Goal: Task Accomplishment & Management: Use online tool/utility

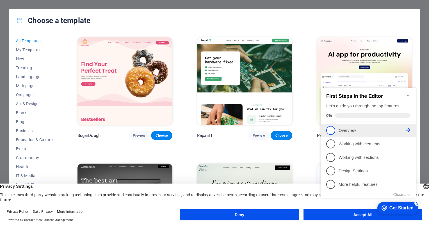
click at [346, 130] on p "Overview - incomplete" at bounding box center [372, 131] width 67 height 6
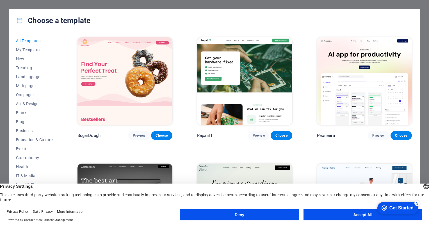
click at [349, 211] on button "Accept All" at bounding box center [363, 214] width 119 height 11
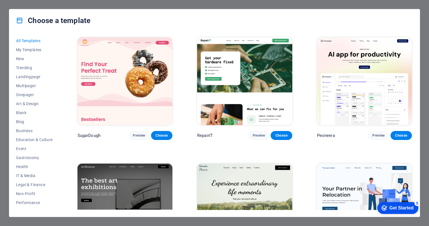
click at [388, 204] on div "checkmark Get Started 5" at bounding box center [398, 208] width 41 height 12
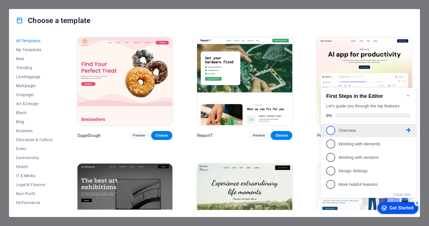
click at [333, 129] on span "1" at bounding box center [330, 130] width 9 height 9
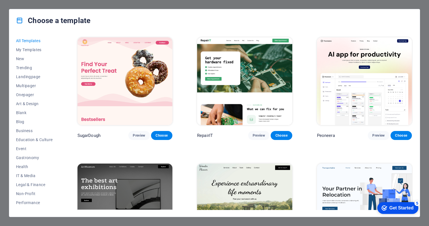
click at [405, 207] on div "Get Started" at bounding box center [402, 207] width 24 height 5
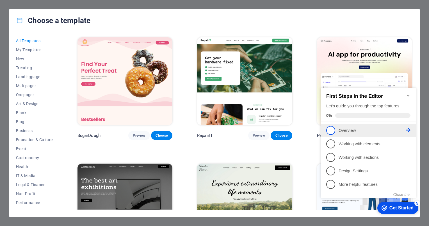
click at [408, 128] on icon at bounding box center [408, 130] width 4 height 4
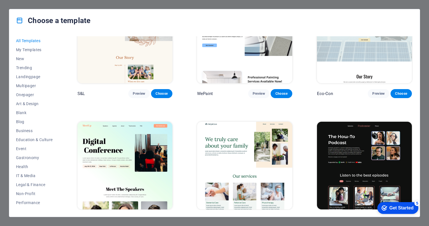
scroll to position [276, 0]
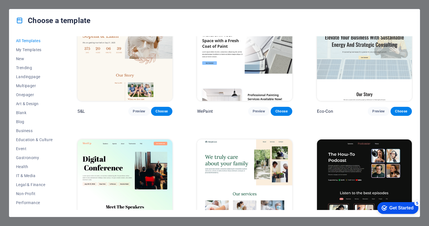
click at [423, 35] on div "Choose a template All Templates My Templates New Trending Landingpage Multipage…" at bounding box center [214, 113] width 429 height 226
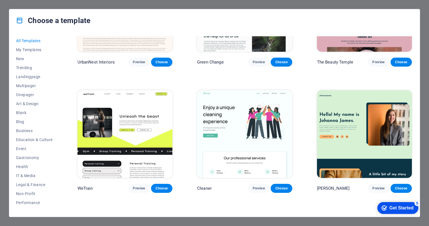
scroll to position [677, 0]
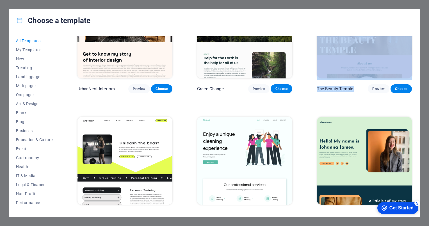
drag, startPoint x: 413, startPoint y: 56, endPoint x: 413, endPoint y: 77, distance: 21.1
click at [413, 77] on div "All Templates My Templates New Trending Landingpage Multipager Onepager Art & D…" at bounding box center [214, 124] width 411 height 185
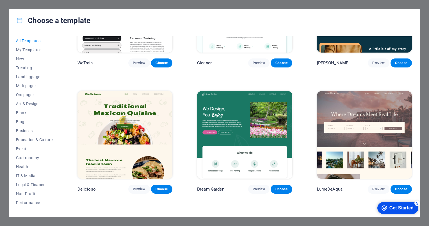
click at [415, 78] on div "All Templates My Templates New Trending Landingpage Multipager Onepager Art & D…" at bounding box center [214, 124] width 411 height 185
click at [418, 94] on div "All Templates My Templates New Trending Landingpage Multipager Onepager Art & D…" at bounding box center [214, 124] width 411 height 185
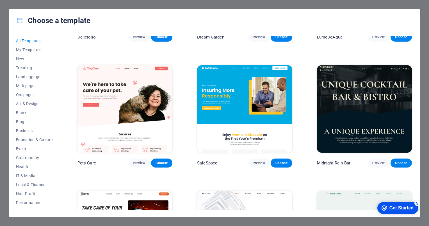
click at [415, 73] on div "All Templates My Templates New Trending Landingpage Multipager Onepager Art & D…" at bounding box center [214, 124] width 411 height 185
drag, startPoint x: 57, startPoint y: 135, endPoint x: 58, endPoint y: 149, distance: 14.1
click at [58, 149] on div "All Templates My Templates New Trending Landingpage Multipager Onepager Art & D…" at bounding box center [38, 123] width 44 height 174
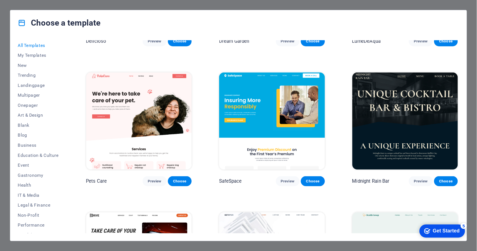
scroll to position [51, 0]
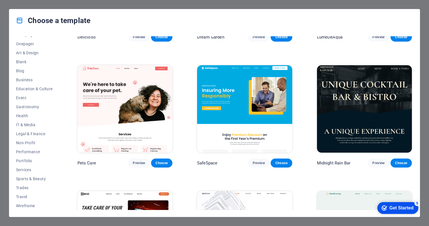
click at [413, 66] on div "All Templates My Templates New Trending Landingpage Multipager Onepager Art & D…" at bounding box center [214, 124] width 411 height 185
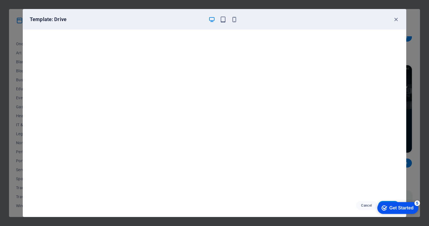
drag, startPoint x: 388, startPoint y: 204, endPoint x: 388, endPoint y: 171, distance: 32.6
click at [388, 199] on html "checkmark Get Started 5 First Steps in the Editor Let's guide you through the t…" at bounding box center [397, 207] width 48 height 17
drag, startPoint x: 383, startPoint y: 204, endPoint x: 378, endPoint y: 166, distance: 39.1
click at [378, 199] on html "checkmark Get Started 5 First Steps in the Editor Let's guide you through the t…" at bounding box center [397, 207] width 48 height 17
click at [381, 202] on div "checkmark Get Started 5" at bounding box center [398, 208] width 41 height 12
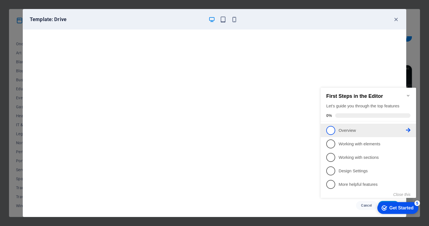
click at [330, 127] on span "1" at bounding box center [330, 130] width 9 height 9
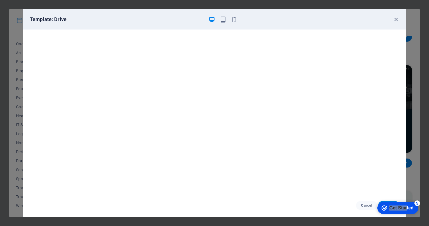
drag, startPoint x: 406, startPoint y: 208, endPoint x: 413, endPoint y: 136, distance: 71.7
click at [413, 199] on html "checkmark Get Started 5 First Steps in the Editor Let's guide you through the t…" at bounding box center [397, 207] width 48 height 17
click at [394, 199] on div "checkmark Get Started 5 First Steps in the Editor Let's guide you through the t…" at bounding box center [397, 207] width 48 height 17
click at [393, 202] on div "checkmark Get Started 5" at bounding box center [398, 208] width 41 height 12
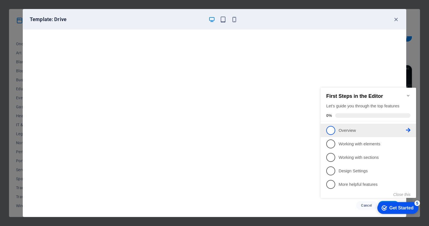
click at [408, 128] on icon at bounding box center [408, 130] width 4 height 4
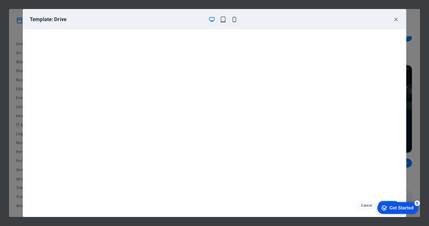
click at [382, 204] on div "checkmark Get Started 5" at bounding box center [398, 208] width 41 height 12
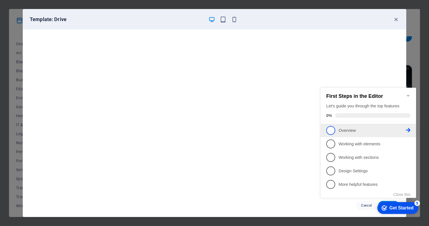
click at [332, 129] on span "1" at bounding box center [330, 130] width 9 height 9
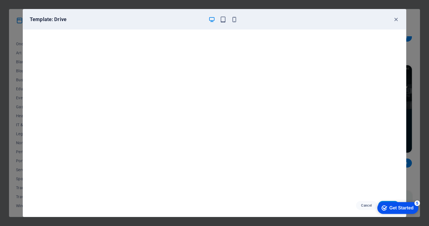
click at [395, 206] on div "Get Started" at bounding box center [402, 207] width 24 height 5
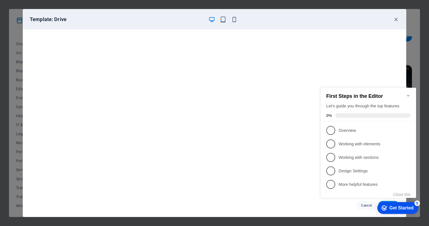
click at [408, 94] on icon "Minimize checklist" at bounding box center [408, 95] width 4 height 4
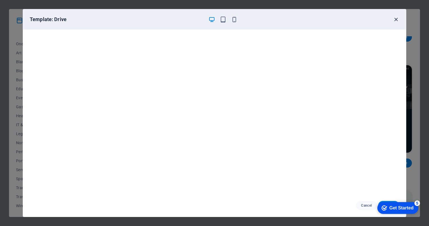
click at [397, 18] on icon "button" at bounding box center [396, 19] width 6 height 6
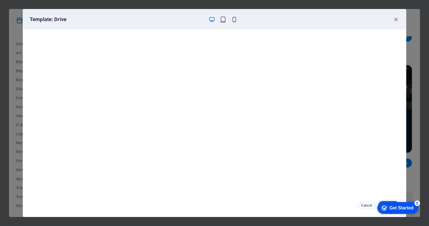
click at [415, 210] on div "checkmark Get Started 5" at bounding box center [398, 208] width 41 height 12
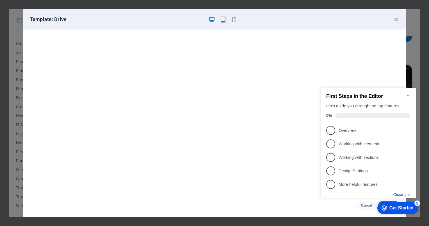
click at [407, 195] on button "Close this" at bounding box center [402, 194] width 17 height 4
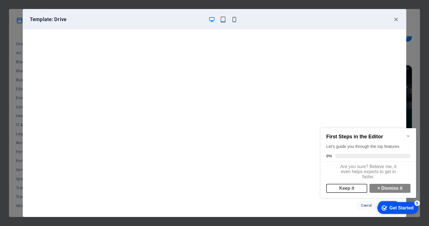
click at [351, 190] on link "Keep it" at bounding box center [346, 188] width 41 height 9
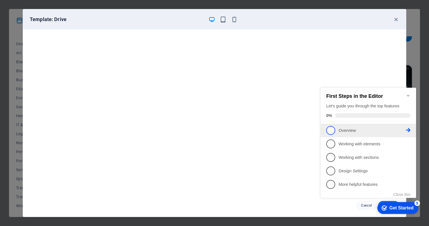
click at [331, 131] on span "1" at bounding box center [330, 130] width 9 height 9
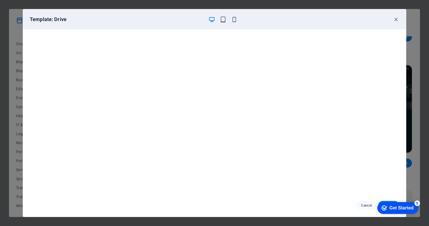
click at [391, 208] on div "Get Started" at bounding box center [402, 207] width 24 height 5
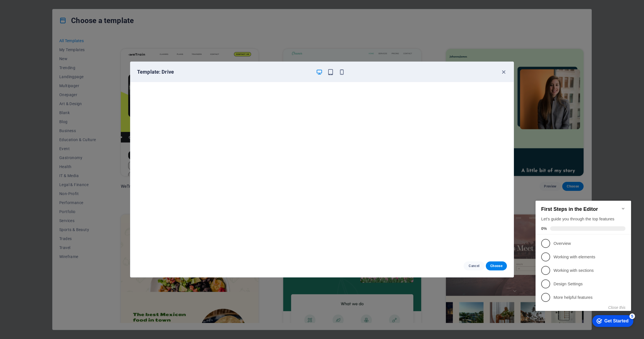
scroll to position [981, 0]
click at [429, 226] on span "Choose" at bounding box center [496, 265] width 12 height 4
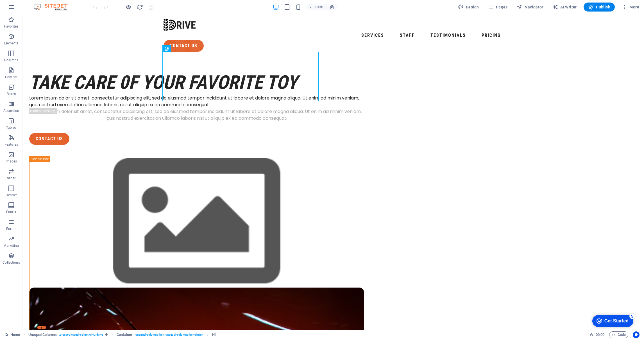
click at [598, 318] on icon "Get Started 5 items remaining, 0% complete" at bounding box center [599, 320] width 6 height 5
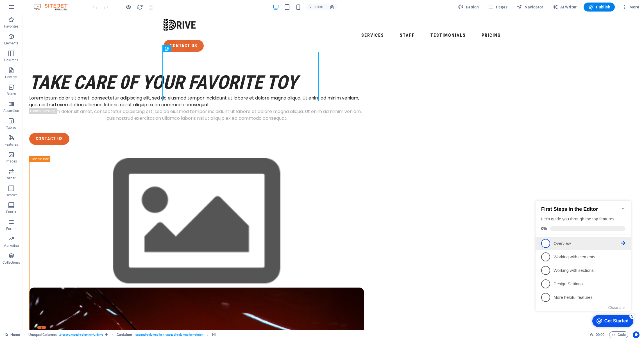
click at [558, 244] on p "Overview - incomplete" at bounding box center [586, 243] width 67 height 6
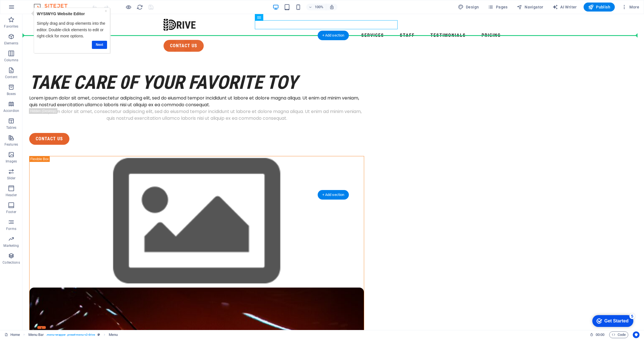
drag, startPoint x: 267, startPoint y: 24, endPoint x: 41, endPoint y: 80, distance: 233.1
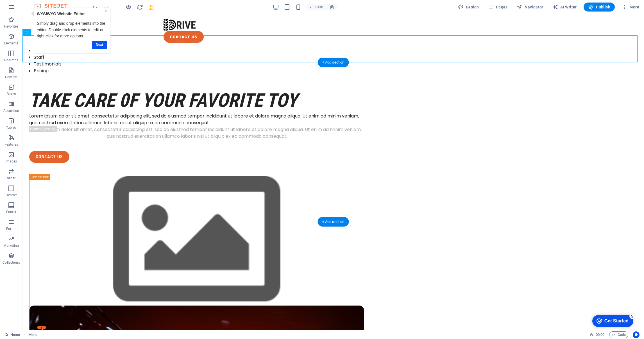
click at [102, 94] on div "take care 0f your favorite toy Lorem ipsum dolor sit amet, consectetur adipisci…" at bounding box center [332, 337] width 621 height 526
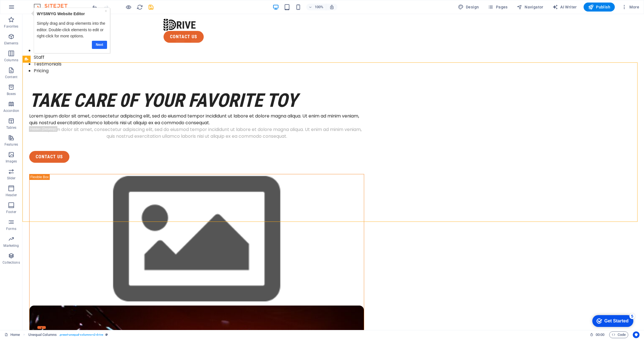
click at [105, 43] on link "Next" at bounding box center [99, 45] width 15 height 8
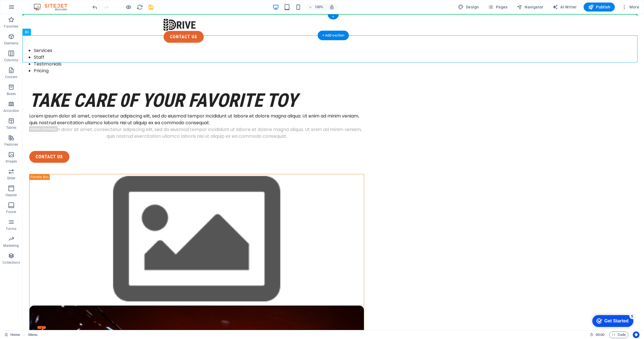
drag, startPoint x: 94, startPoint y: 51, endPoint x: 113, endPoint y: 24, distance: 33.4
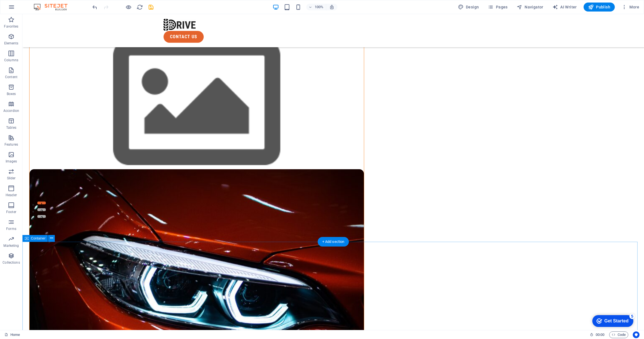
scroll to position [126, 0]
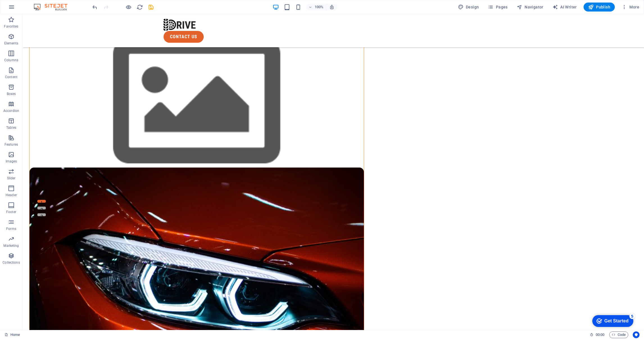
click at [600, 318] on icon "checkmark" at bounding box center [599, 321] width 6 height 6
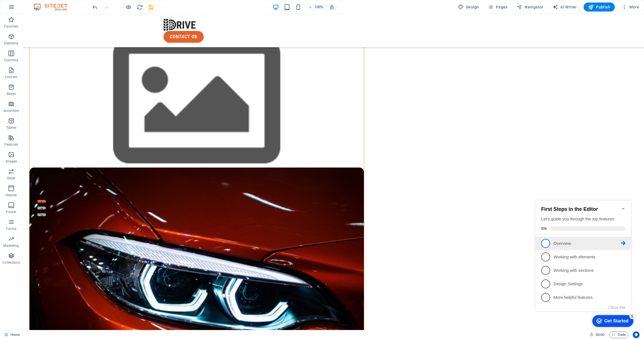
click at [556, 242] on p "Overview - incomplete" at bounding box center [586, 243] width 67 height 6
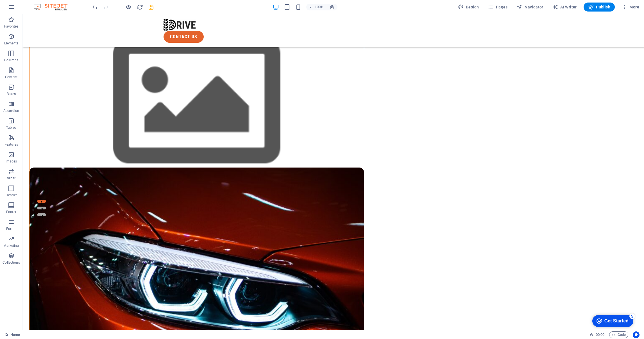
click at [597, 320] on icon "Get Started 5 items remaining, 0% complete" at bounding box center [599, 320] width 6 height 5
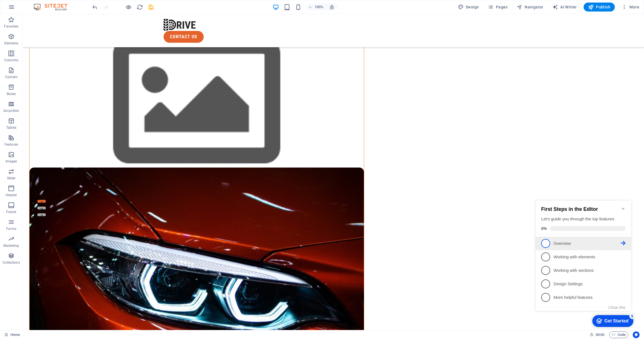
click at [622, 242] on icon at bounding box center [623, 243] width 4 height 4
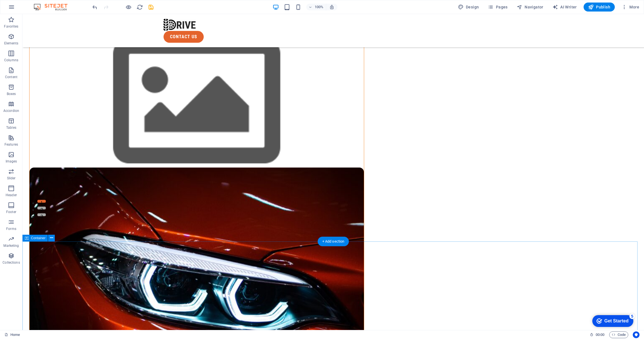
click at [609, 318] on div "Get Started" at bounding box center [616, 320] width 24 height 5
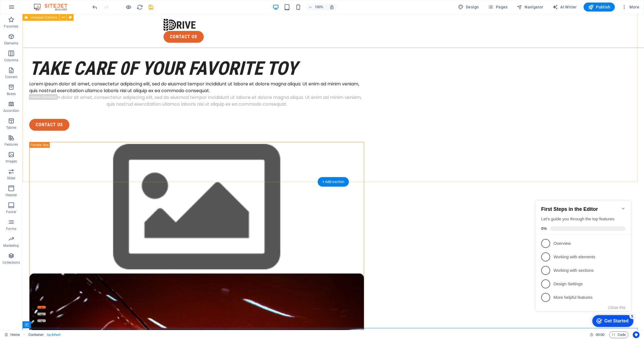
scroll to position [0, 0]
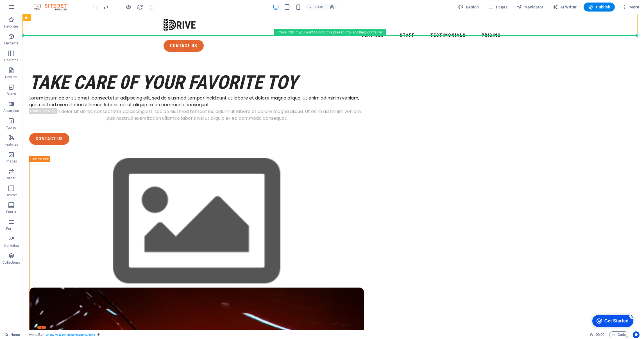
drag, startPoint x: 240, startPoint y: 21, endPoint x: 8, endPoint y: 41, distance: 232.3
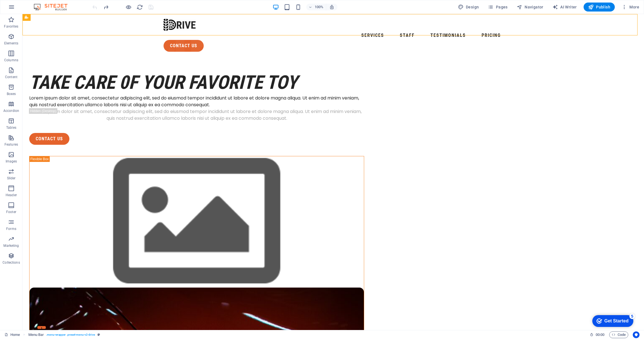
drag, startPoint x: 174, startPoint y: 27, endPoint x: 10, endPoint y: 70, distance: 168.9
click at [9, 70] on icon "button" at bounding box center [11, 70] width 7 height 7
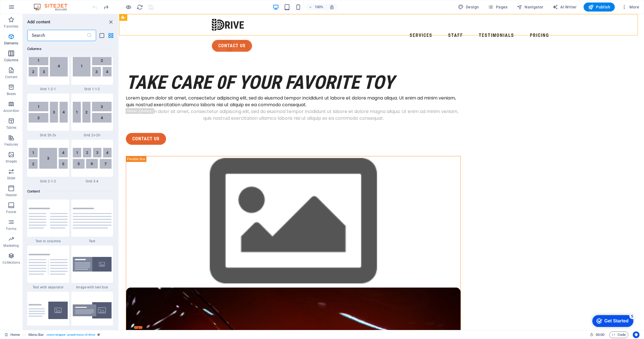
scroll to position [982, 0]
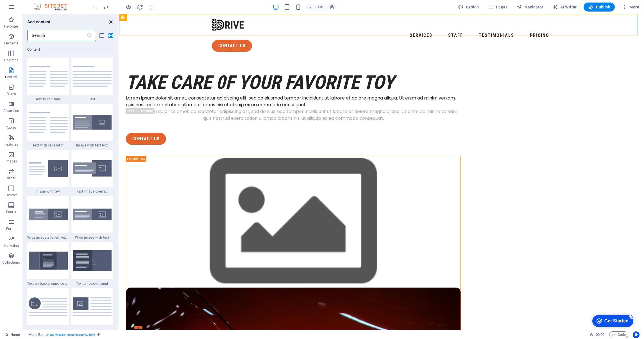
click at [111, 21] on icon "close panel" at bounding box center [111, 22] width 6 height 6
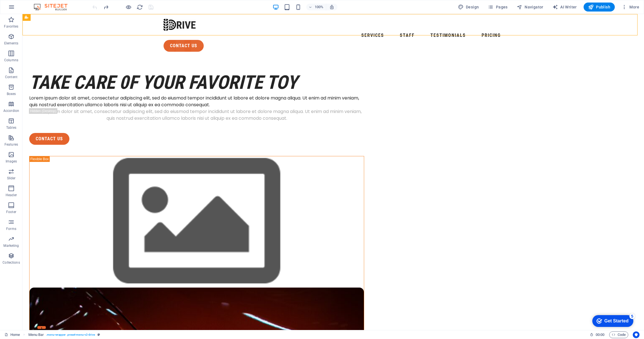
drag, startPoint x: 112, startPoint y: 26, endPoint x: 30, endPoint y: 56, distance: 87.6
click at [11, 38] on icon "button" at bounding box center [11, 36] width 7 height 7
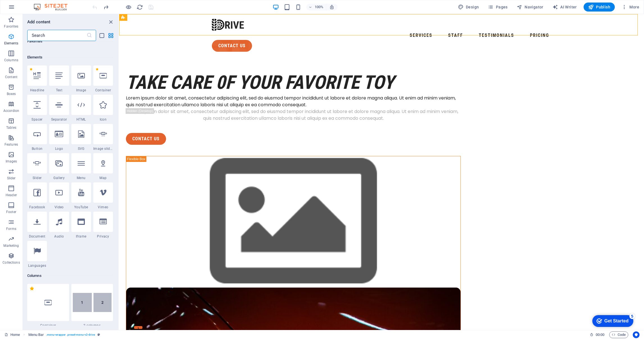
scroll to position [60, 0]
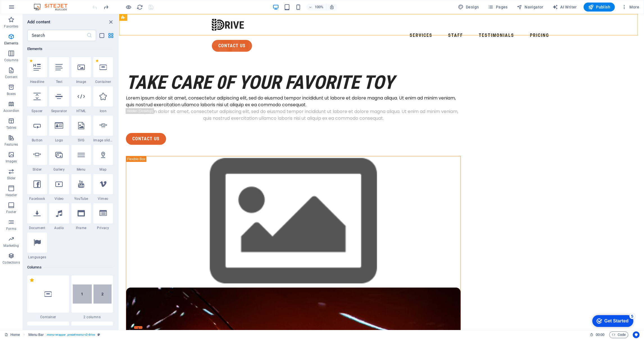
click at [601, 318] on div "checkmark Get Started 5" at bounding box center [612, 321] width 32 height 6
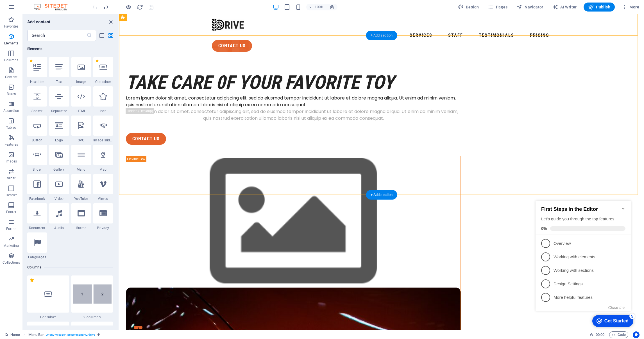
click at [381, 34] on div "+ Add section" at bounding box center [381, 36] width 31 height 10
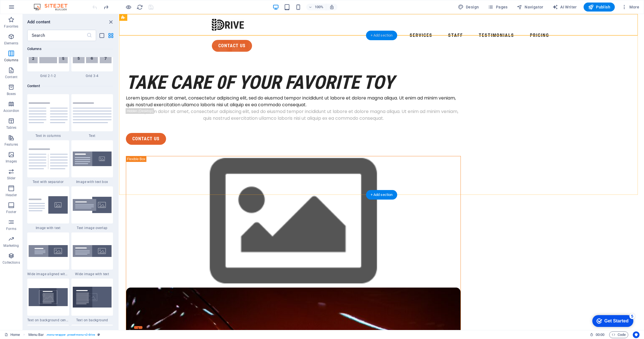
scroll to position [982, 0]
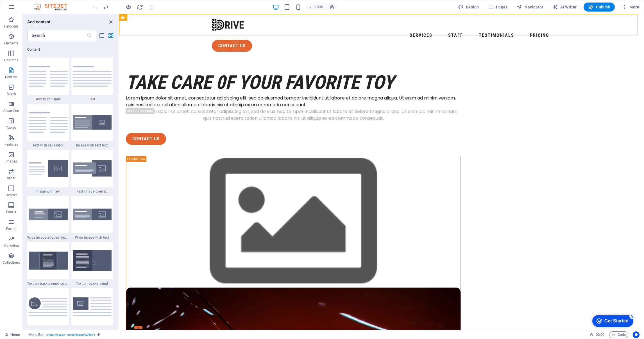
click at [618, 323] on div "Get Started" at bounding box center [616, 320] width 24 height 5
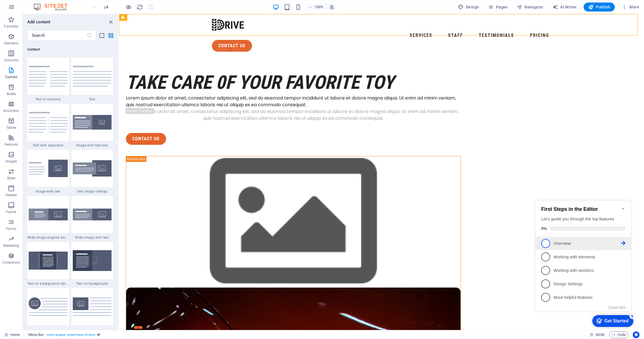
click at [558, 239] on link "1 Overview - incomplete" at bounding box center [583, 243] width 84 height 9
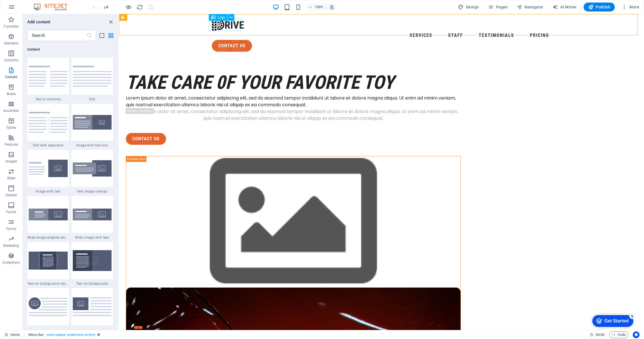
click at [0, 0] on icon at bounding box center [0, 0] width 0 height 0
drag, startPoint x: 492, startPoint y: 50, endPoint x: 278, endPoint y: 42, distance: 213.9
click at [47, 74] on img at bounding box center [48, 76] width 39 height 21
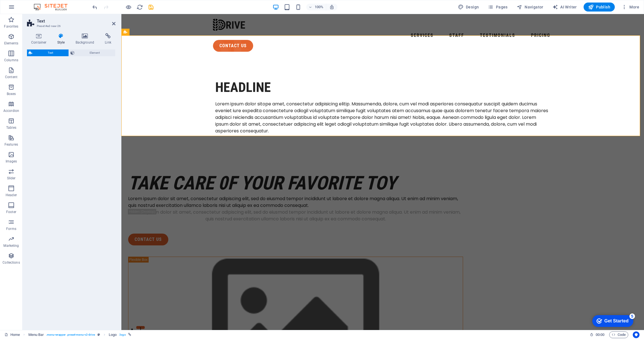
select select "rem"
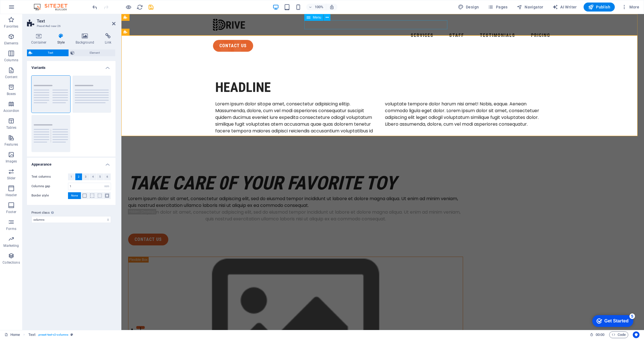
click at [0, 0] on div "Menu" at bounding box center [0, 0] width 0 height 0
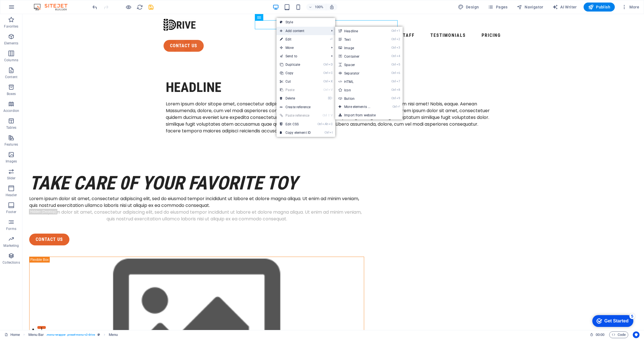
click at [284, 28] on span "Add content" at bounding box center [301, 31] width 50 height 8
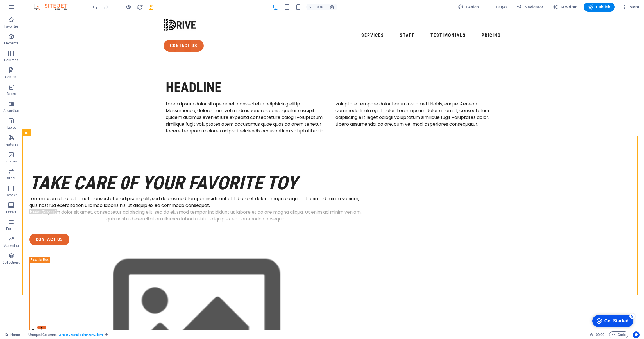
click at [599, 320] on icon "Get Started 5 items remaining, 0% complete" at bounding box center [599, 320] width 6 height 5
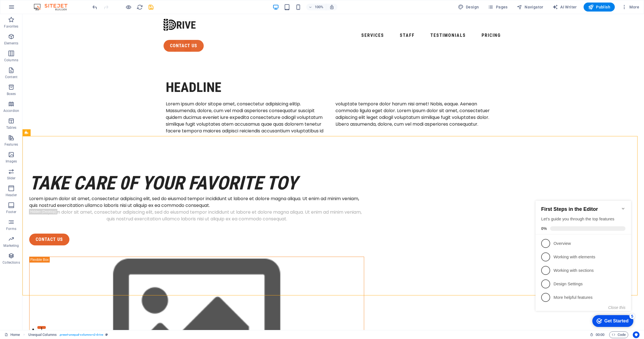
click at [547, 226] on span "0%" at bounding box center [545, 228] width 9 height 4
click at [568, 247] on li "1 Overview - incomplete" at bounding box center [583, 243] width 96 height 13
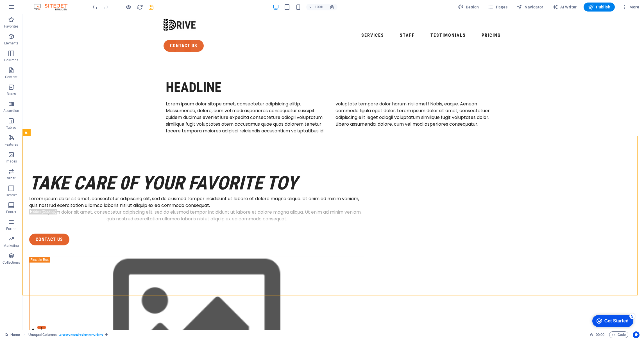
drag, startPoint x: 32, startPoint y: 21, endPoint x: 540, endPoint y: 81, distance: 511.4
click at [540, 81] on div "Headline Lorem ipsum dolor sitope amet, consectetur adipisicing elitip. Massume…" at bounding box center [332, 106] width 621 height 101
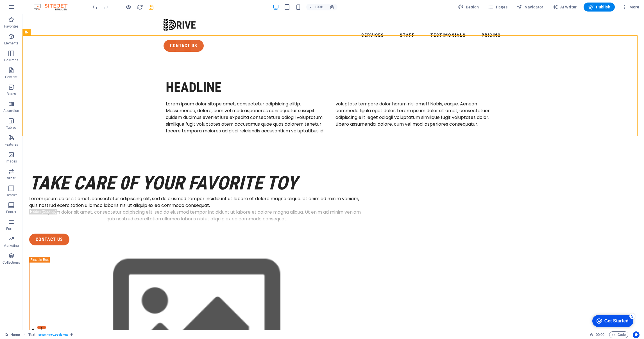
click at [600, 317] on div "checkmark Get Started 5" at bounding box center [612, 321] width 41 height 12
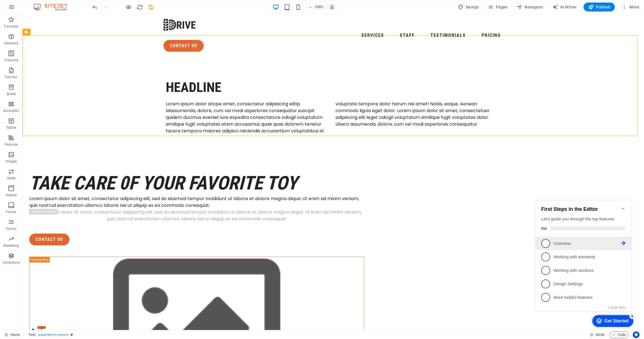
click at [623, 242] on icon at bounding box center [623, 243] width 4 height 4
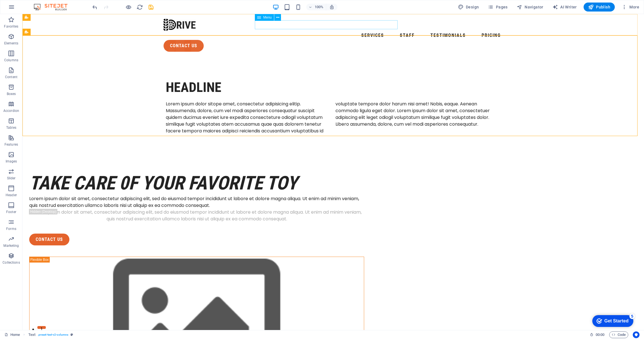
click at [259, 18] on icon at bounding box center [259, 17] width 4 height 7
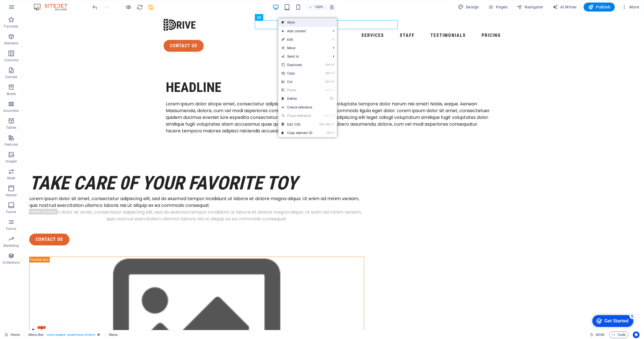
click at [283, 21] on icon at bounding box center [282, 22] width 3 height 8
select select "rem"
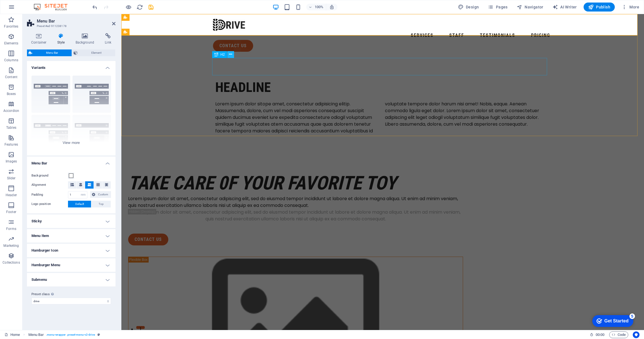
click at [231, 53] on icon at bounding box center [230, 54] width 3 height 6
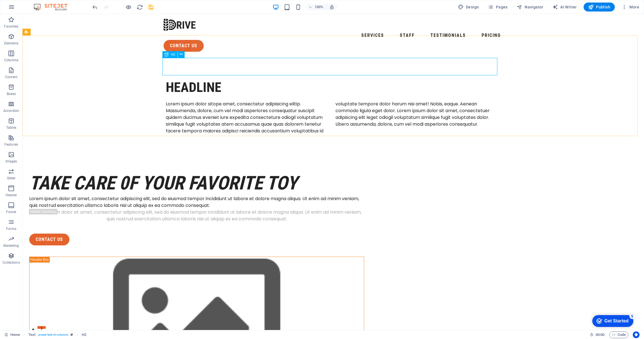
click at [171, 53] on span "H2" at bounding box center [173, 54] width 4 height 3
click at [181, 53] on icon at bounding box center [180, 54] width 3 height 6
click at [168, 70] on icon at bounding box center [167, 72] width 4 height 7
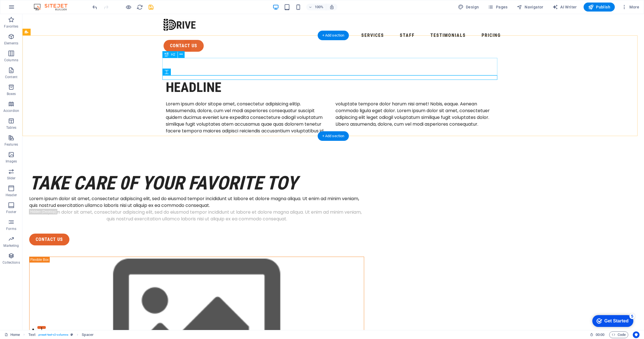
click at [218, 79] on div "Headline" at bounding box center [333, 87] width 335 height 17
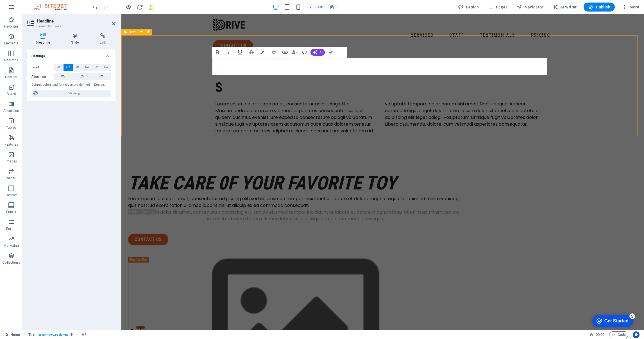
click at [370, 56] on div "​S Lorem ipsum dolor sitope amet, consectetur adipisicing elitip. Massumenda, d…" at bounding box center [382, 106] width 522 height 101
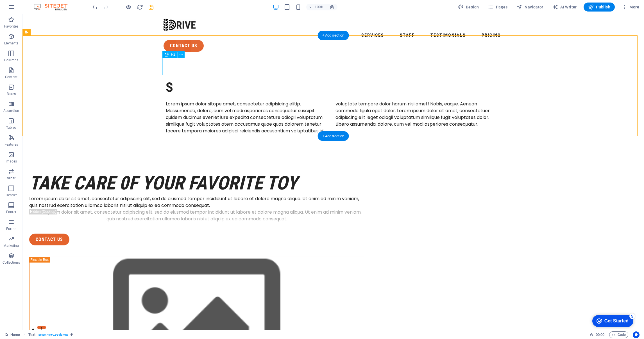
click at [169, 79] on div "S" at bounding box center [333, 87] width 335 height 17
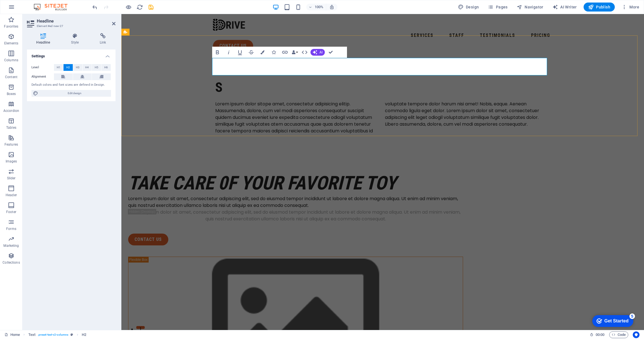
click at [237, 79] on h2 "S" at bounding box center [382, 87] width 335 height 17
click at [306, 50] on icon "button" at bounding box center [304, 52] width 7 height 7
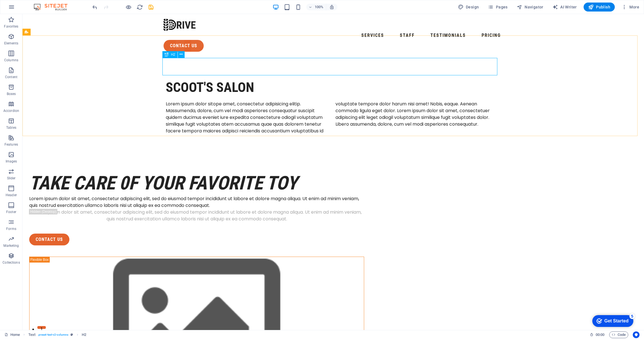
click at [167, 54] on icon at bounding box center [167, 54] width 4 height 7
click at [13, 156] on icon "button" at bounding box center [11, 154] width 7 height 7
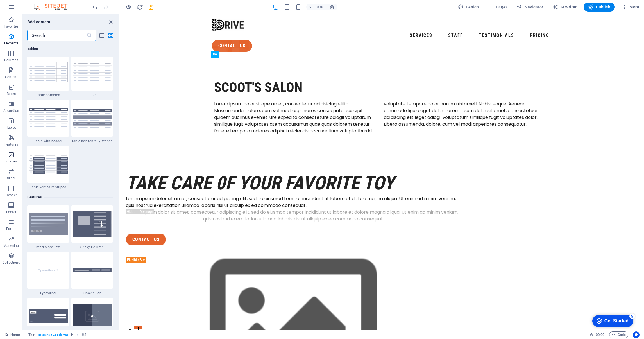
scroll to position [2847, 0]
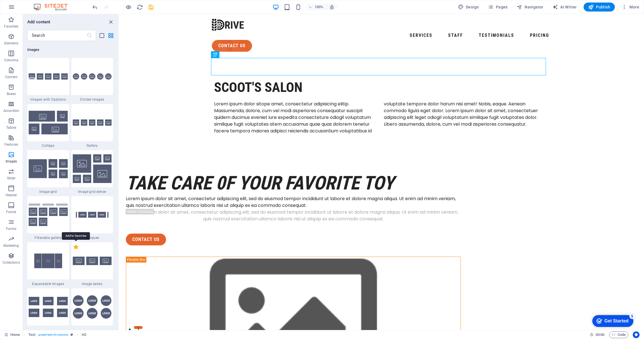
click at [76, 245] on label "1 Star" at bounding box center [76, 246] width 5 height 5
click at [74, 250] on input "1 Star" at bounding box center [73, 250] width 0 height 0
radio input "true"
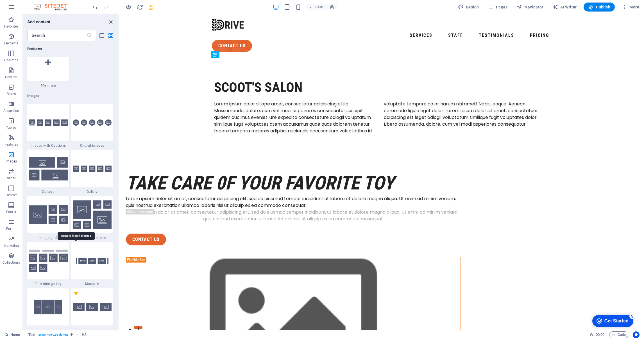
scroll to position [2893, 0]
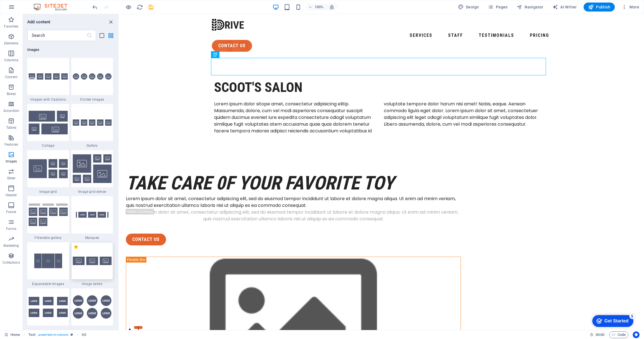
click at [88, 253] on div at bounding box center [92, 260] width 42 height 37
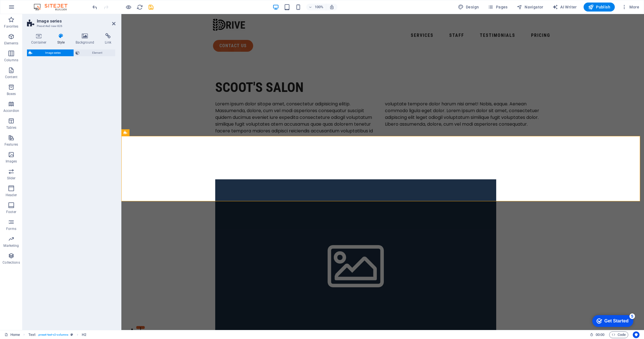
click at [88, 253] on div "Image series Element" at bounding box center [71, 187] width 88 height 276
select select "rem"
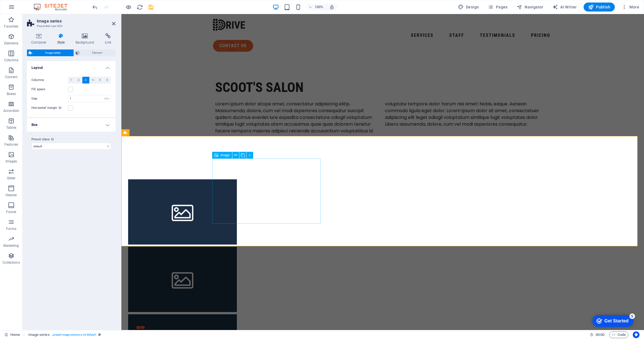
click at [254, 153] on div "Image" at bounding box center [234, 155] width 45 height 7
click at [247, 154] on button at bounding box center [249, 155] width 7 height 7
click at [232, 181] on figure at bounding box center [182, 211] width 109 height 65
click at [235, 156] on icon at bounding box center [235, 155] width 3 height 6
